Goal: Find specific page/section: Find specific page/section

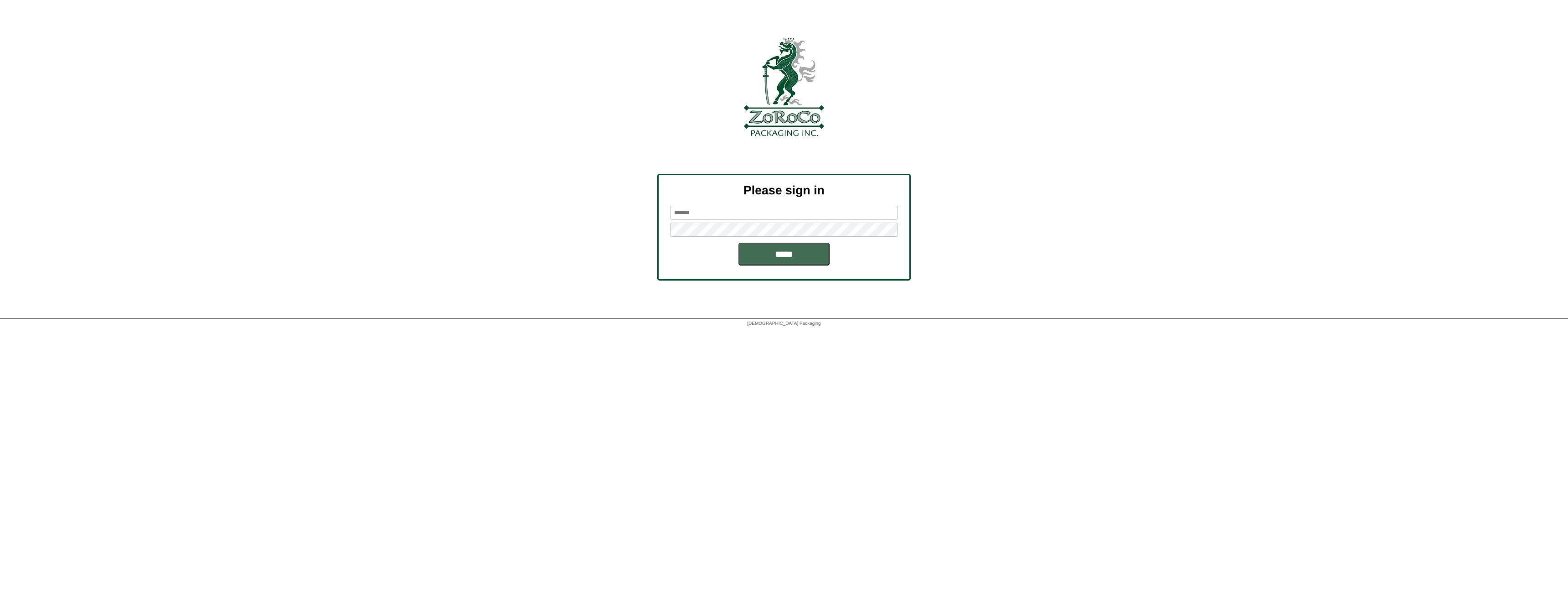
type input "********"
click at [769, 260] on input "*****" at bounding box center [784, 253] width 91 height 23
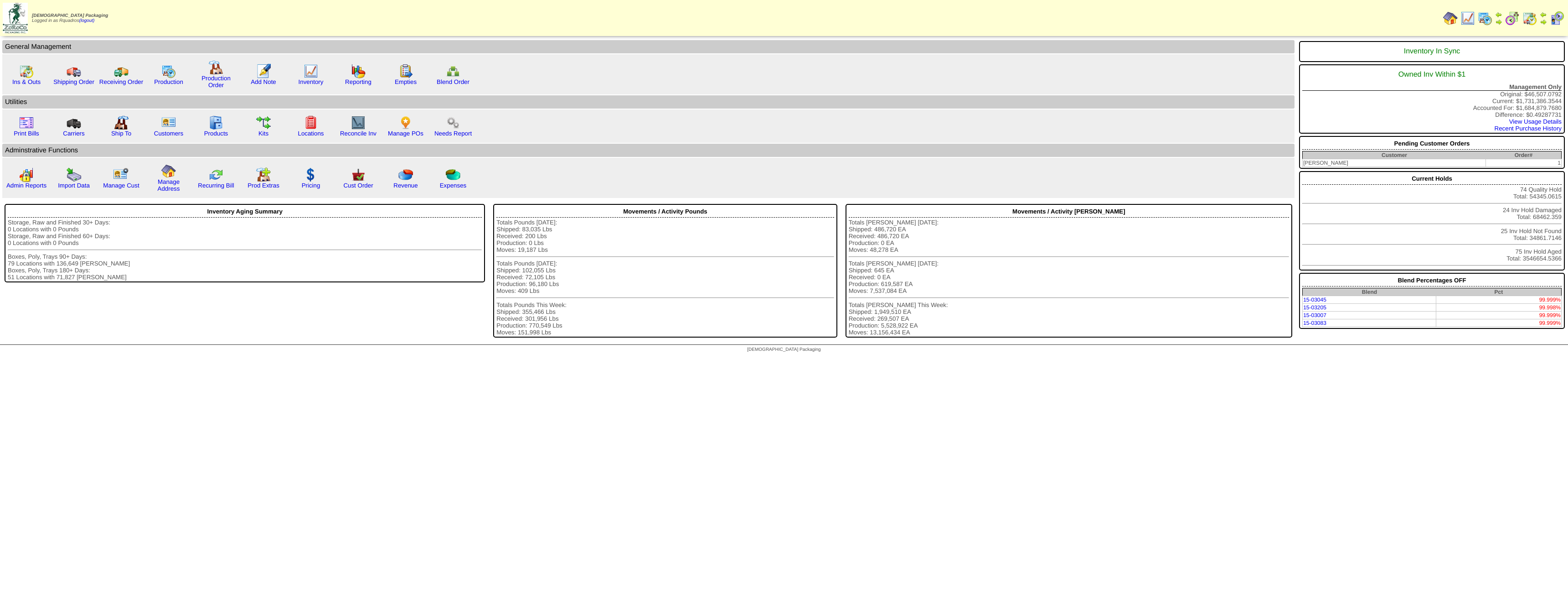
click at [1485, 19] on img at bounding box center [1485, 18] width 15 height 15
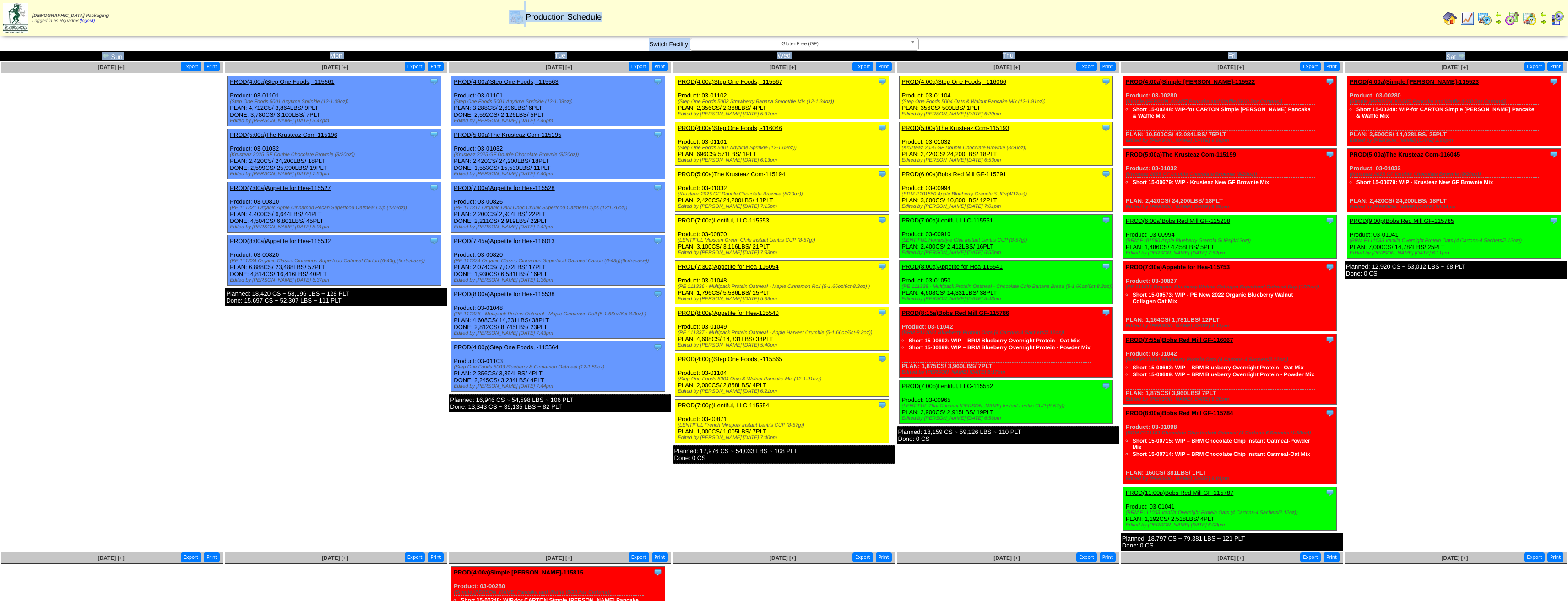
click at [1568, 0] on html "Zoroco Packaging Logged in as Rquadros (logout) Print All" at bounding box center [784, 514] width 1568 height 1027
click at [291, 22] on div "Production Schedule" at bounding box center [555, 13] width 905 height 25
click at [1527, 21] on img at bounding box center [1529, 18] width 15 height 15
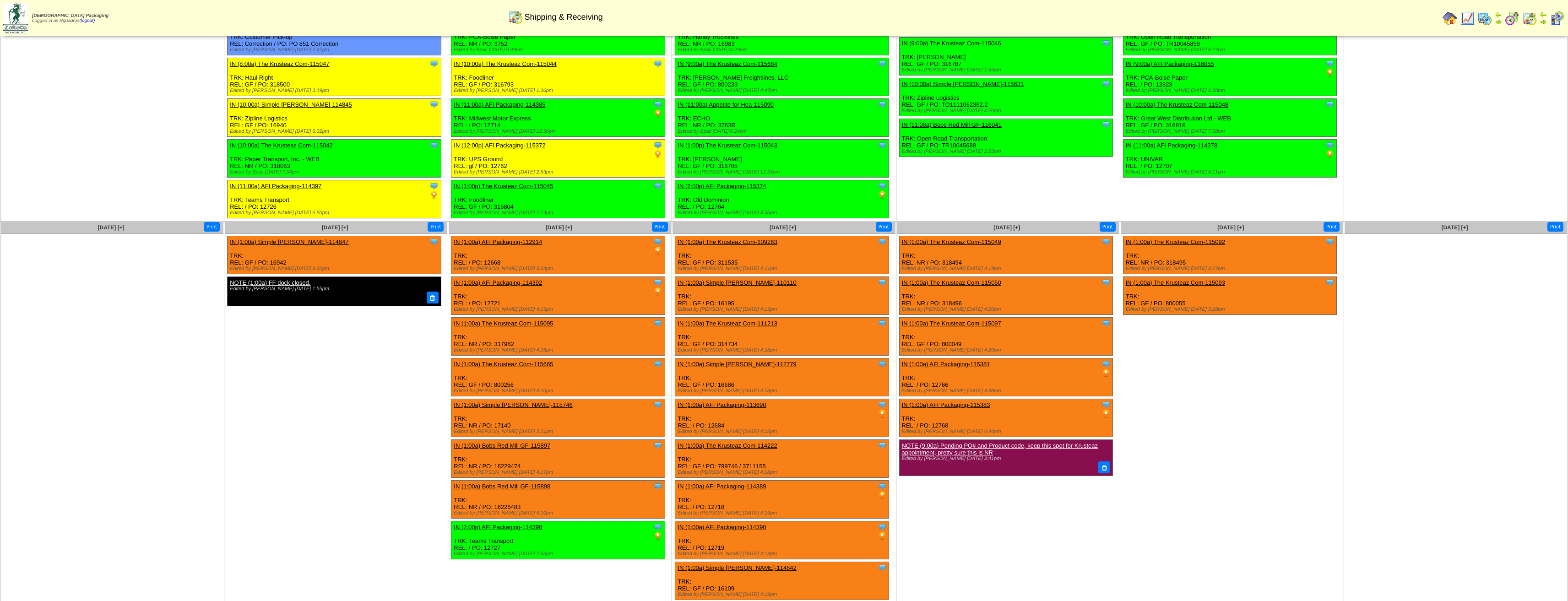
scroll to position [183, 0]
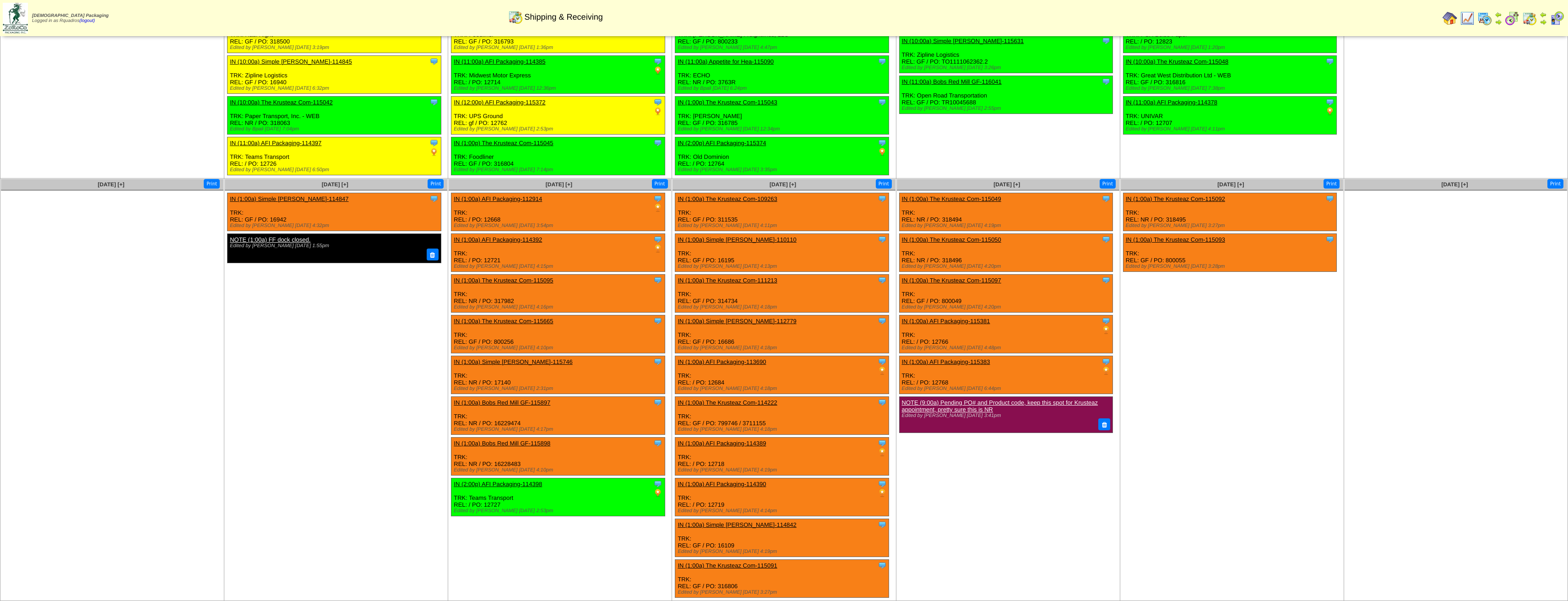
click at [1045, 512] on td "Sep 04 [+] Print Clone Item IN (1:00a) The Krusteaz Com-115049 The Krusteaz Com…" at bounding box center [1008, 389] width 224 height 422
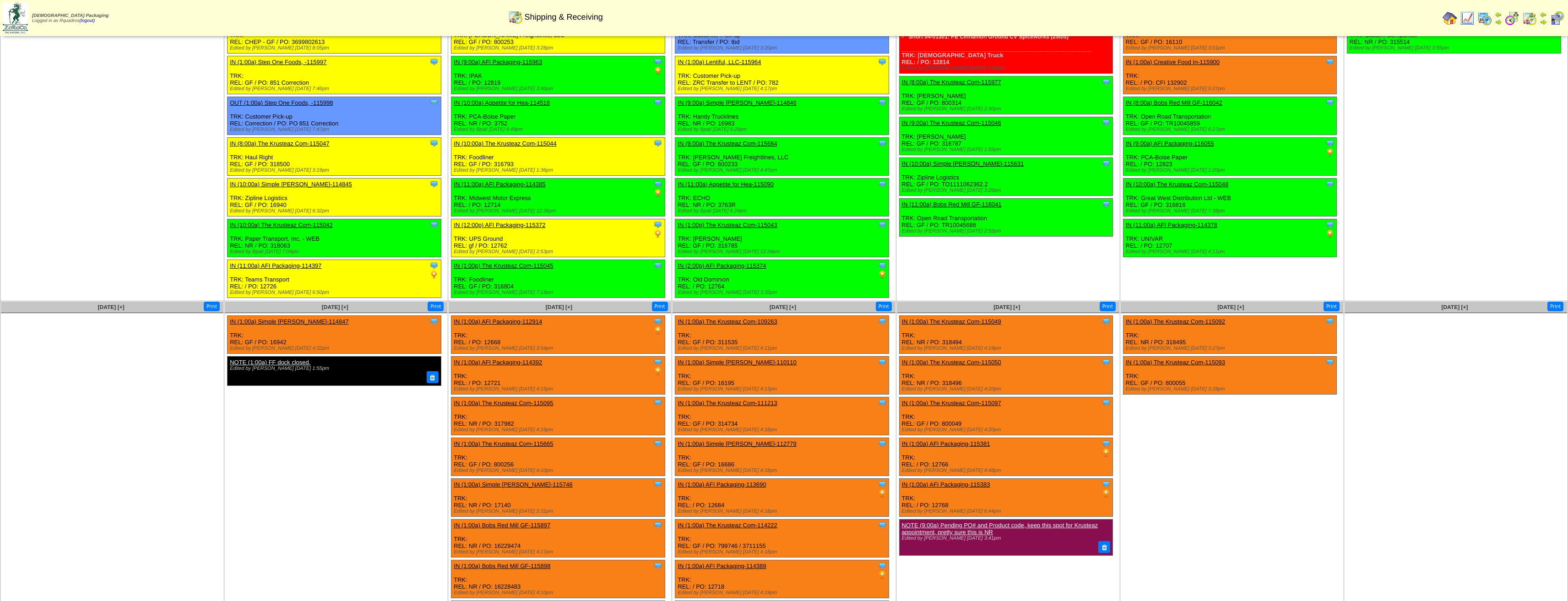
scroll to position [0, 0]
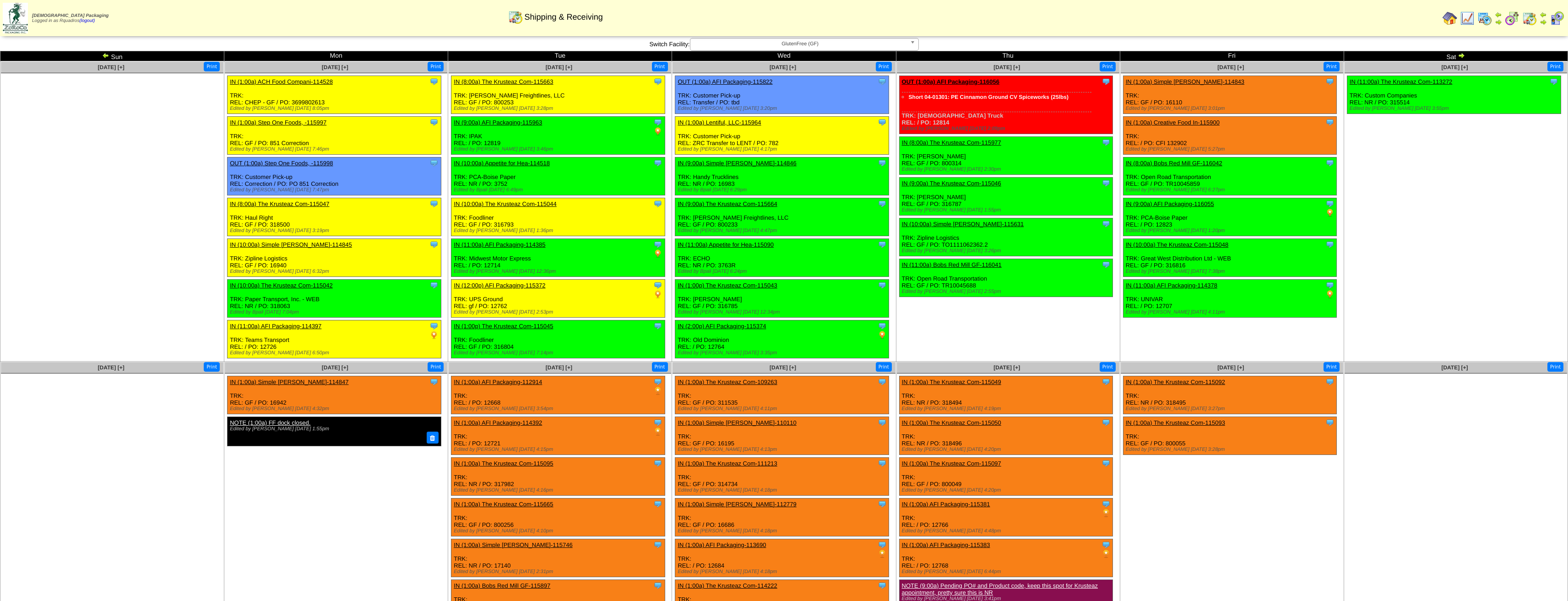
click at [102, 59] on img at bounding box center [105, 55] width 7 height 7
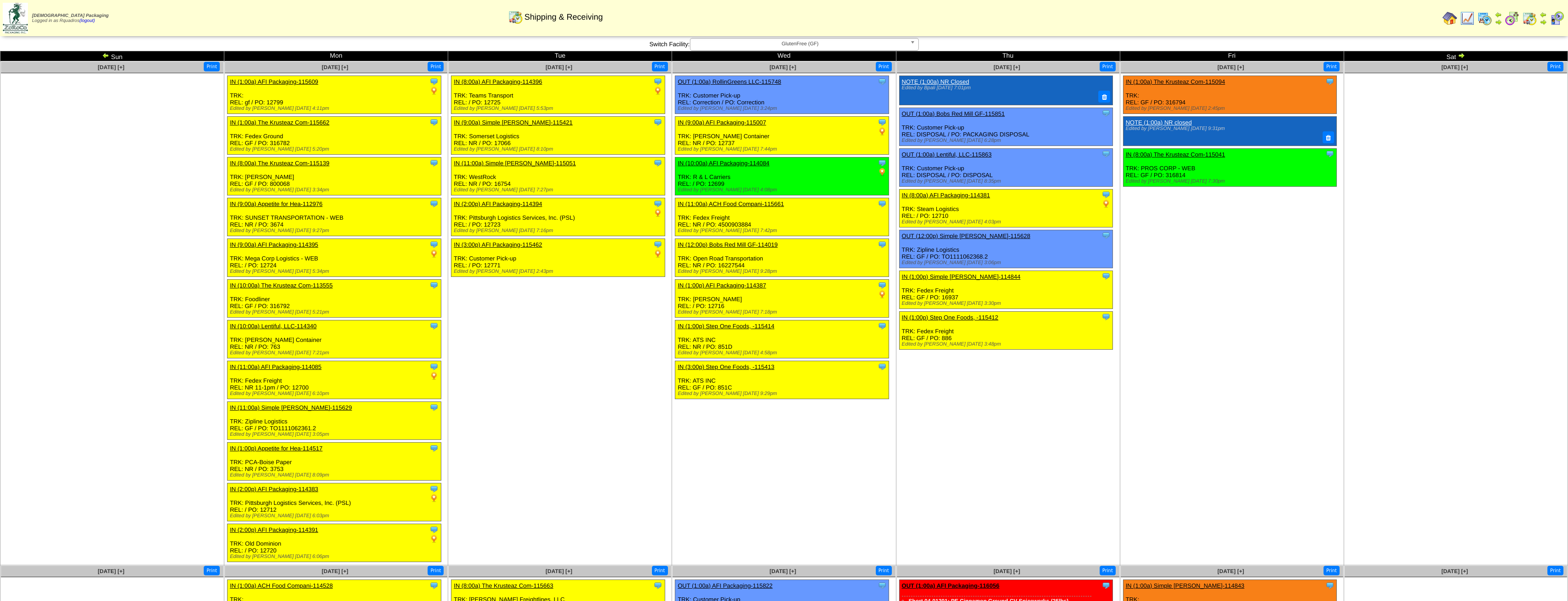
drag, startPoint x: 1282, startPoint y: 299, endPoint x: 1282, endPoint y: 294, distance: 5.0
click at [1282, 299] on td "Aug 22 [+] Print Clone Item IN (1:00a) The Krusteaz Com-115094 The Krusteaz Com…" at bounding box center [1231, 313] width 224 height 504
click at [1459, 56] on img at bounding box center [1461, 55] width 7 height 7
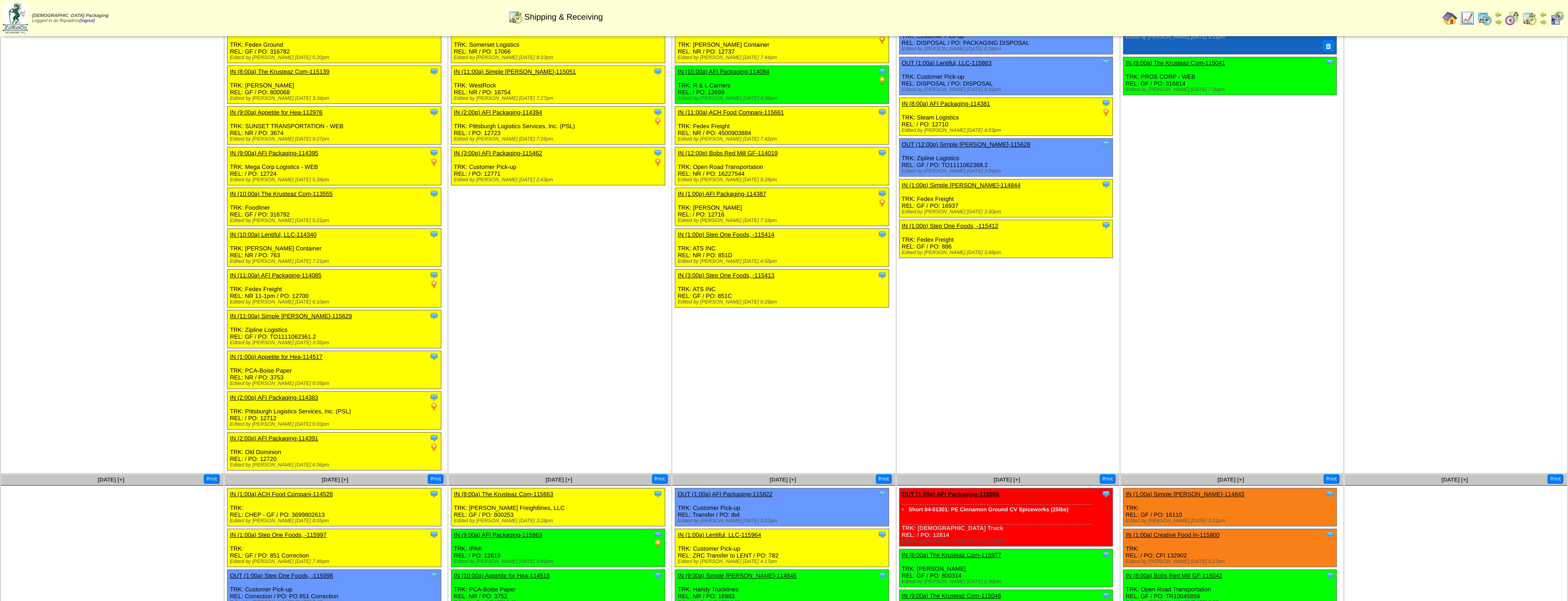
scroll to position [274, 0]
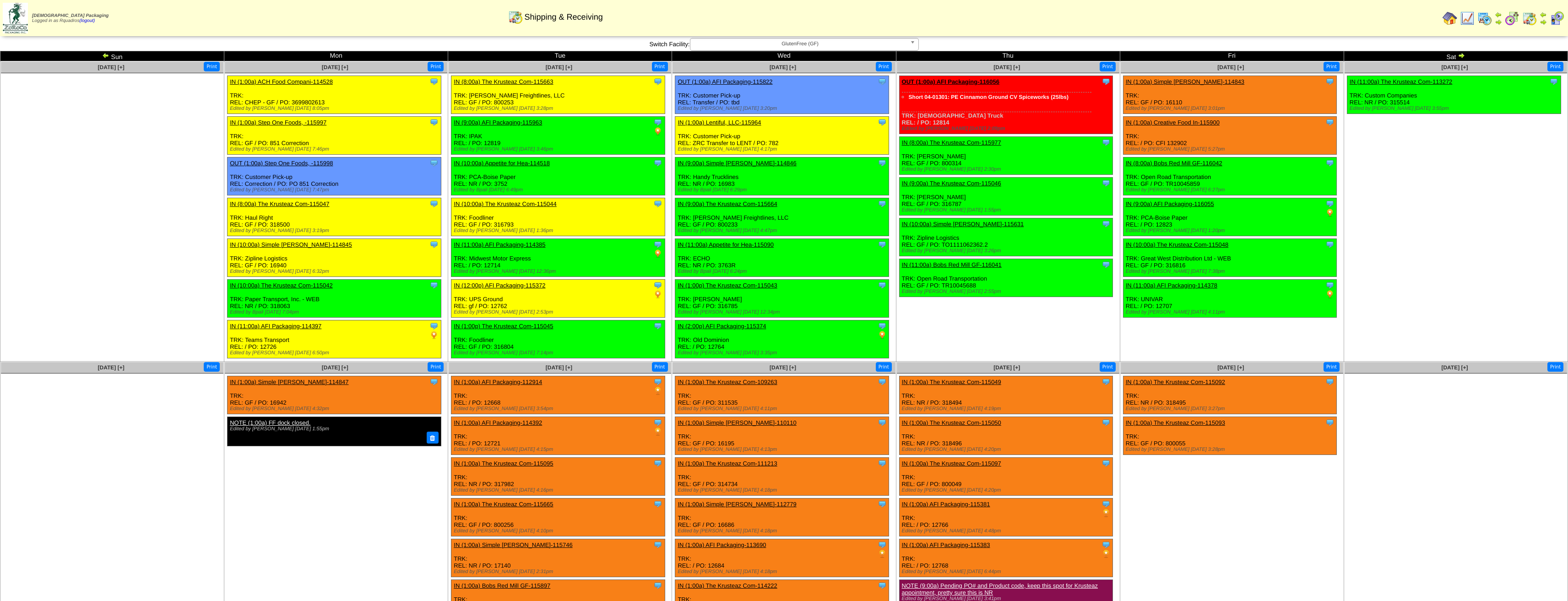
click at [1431, 288] on td "[DATE] [+] Print Clone Item IN (11:00a) The Krusteaz Com-113272 The Krusteaz Co…" at bounding box center [1455, 212] width 224 height 300
click at [1460, 55] on img at bounding box center [1461, 55] width 7 height 7
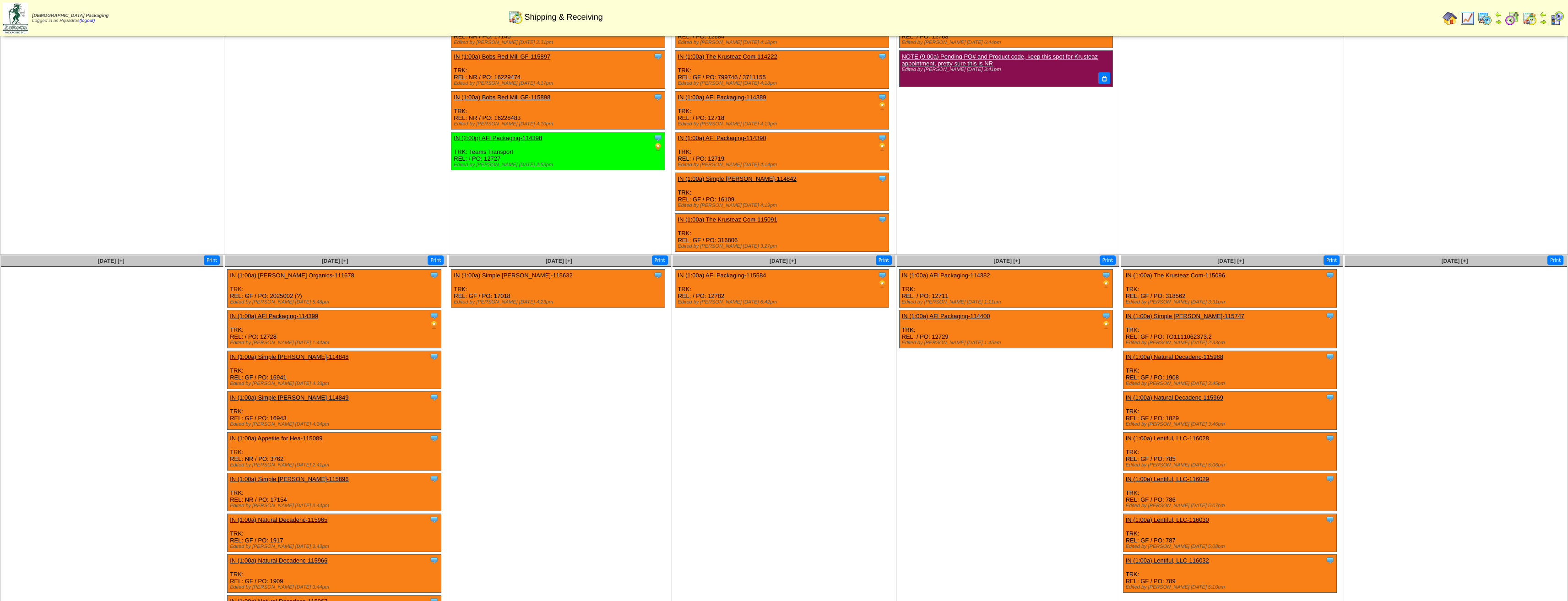
scroll to position [277, 0]
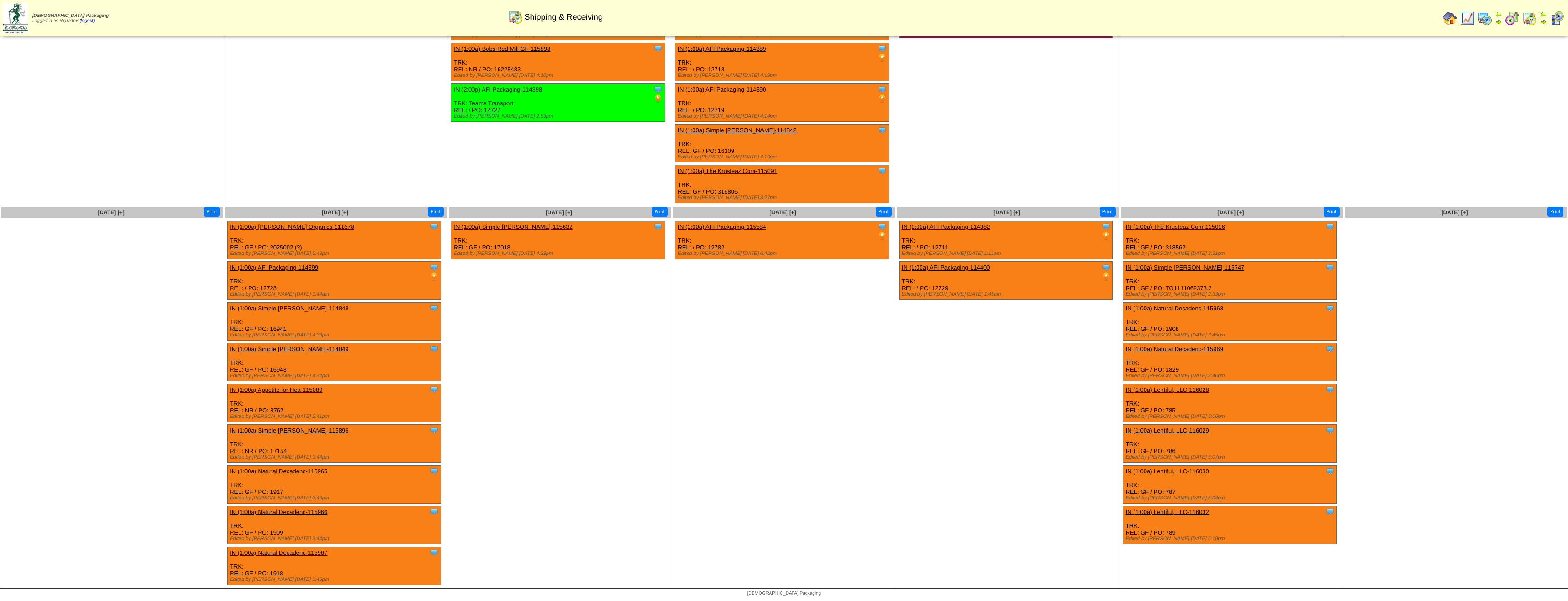
click at [688, 346] on ul "Clone Item IN (1:00a) AFI Packaging-115584 AFI Packaging ScheduleID: 115584 400…" at bounding box center [784, 289] width 223 height 137
